Goal: Check status: Check status

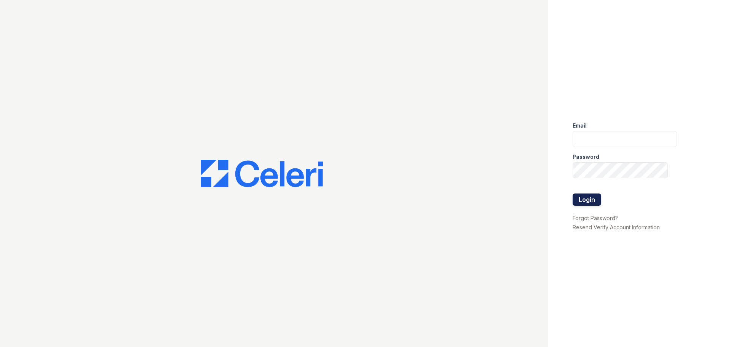
type input "[EMAIL_ADDRESS][DOMAIN_NAME]"
click at [590, 202] on button "Login" at bounding box center [587, 199] width 29 height 12
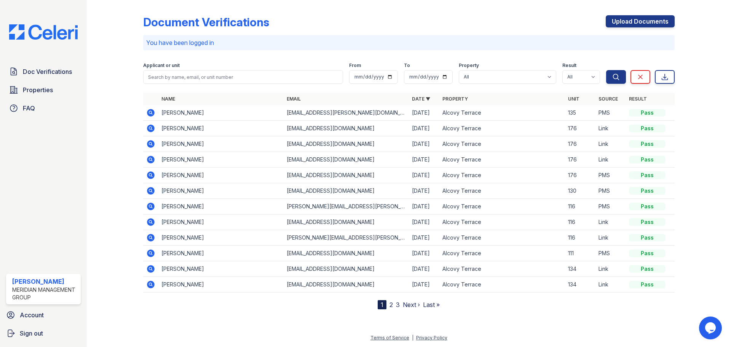
click at [153, 111] on icon at bounding box center [151, 113] width 8 height 8
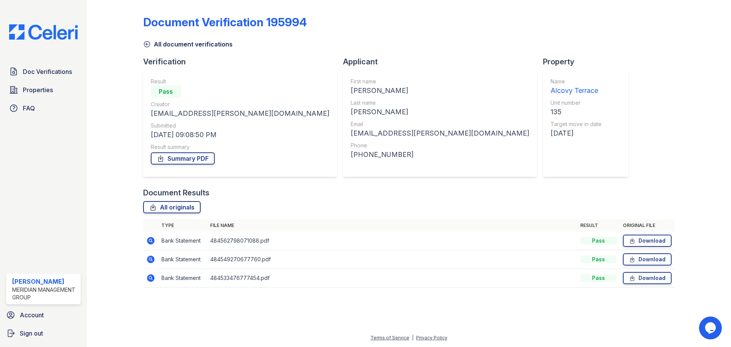
click at [147, 240] on icon at bounding box center [151, 241] width 8 height 8
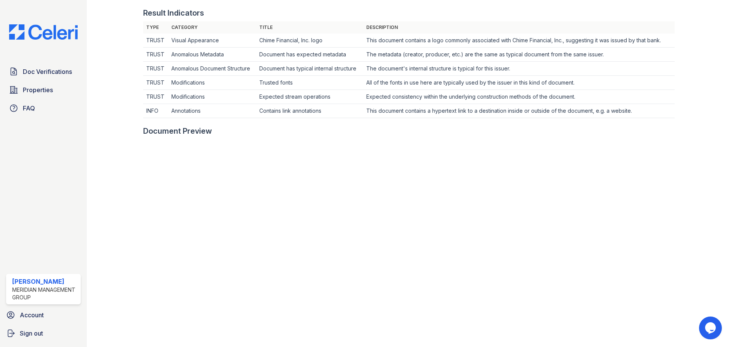
scroll to position [394, 0]
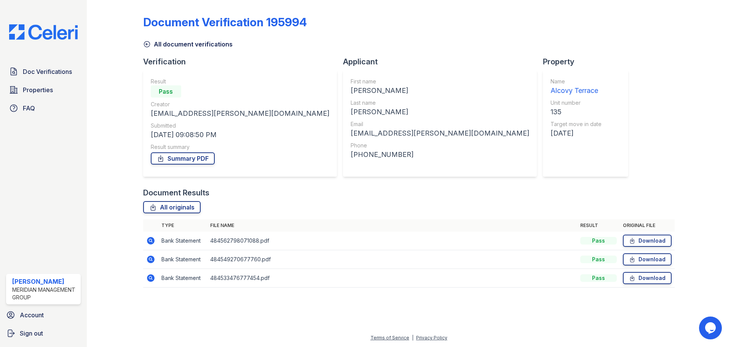
click at [151, 257] on icon at bounding box center [151, 260] width 8 height 8
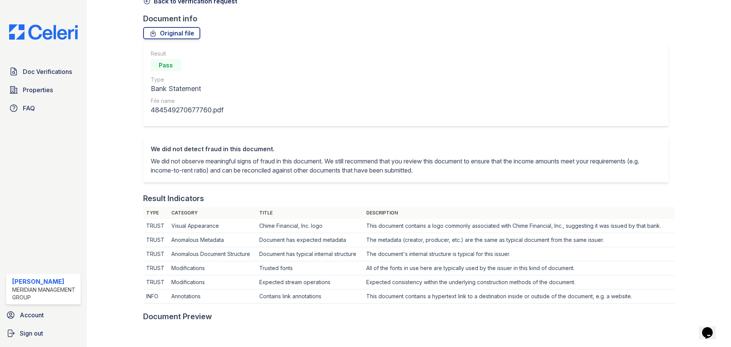
scroll to position [38, 0]
